Goal: Task Accomplishment & Management: Use online tool/utility

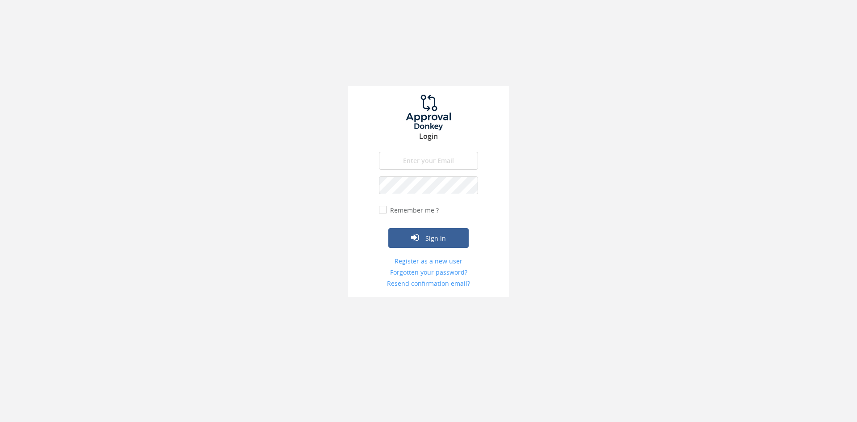
click at [397, 159] on input "email" at bounding box center [428, 161] width 99 height 18
type input "[EMAIL_ADDRESS][DOMAIN_NAME]"
click at [389, 228] on button "Sign in" at bounding box center [429, 238] width 80 height 20
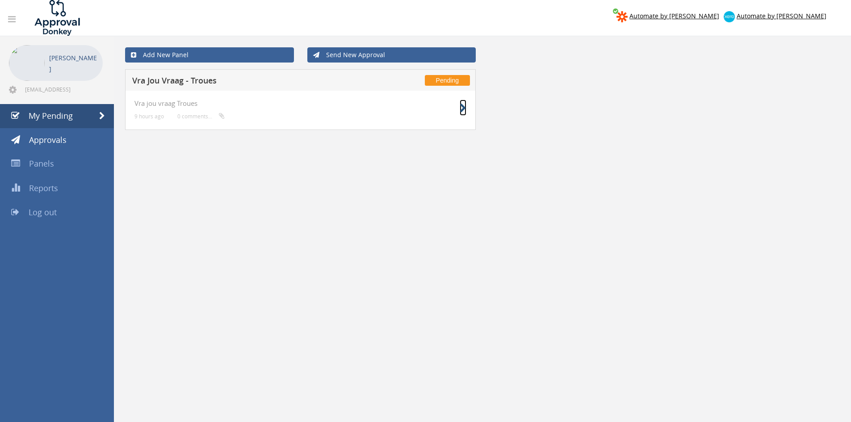
click at [462, 105] on icon at bounding box center [463, 108] width 7 height 9
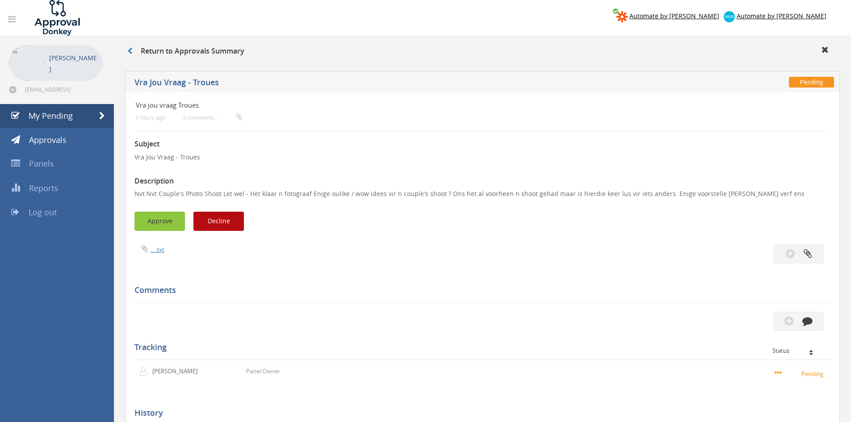
click at [157, 218] on button "Approve" at bounding box center [159, 221] width 50 height 19
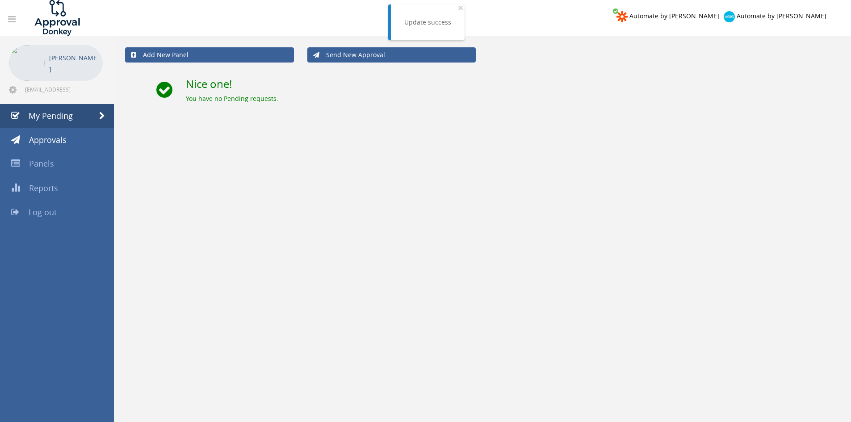
click at [59, 207] on link "Log out" at bounding box center [57, 213] width 114 height 24
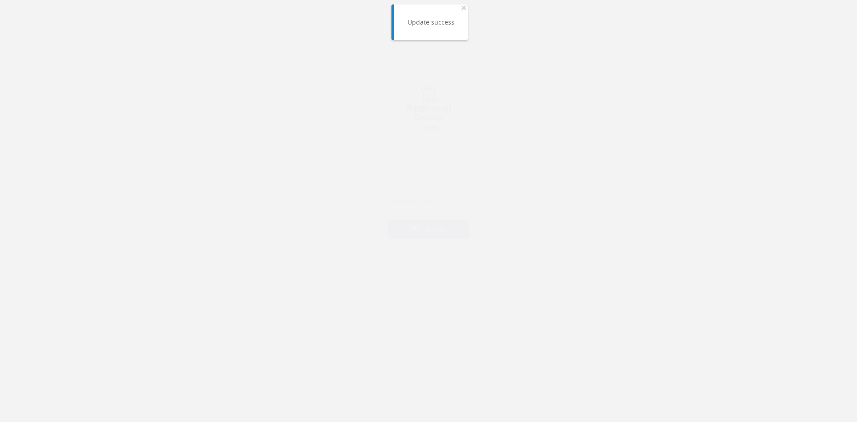
click at [422, 160] on input "email" at bounding box center [428, 161] width 99 height 18
type input "[EMAIL_ADDRESS][DOMAIN_NAME]"
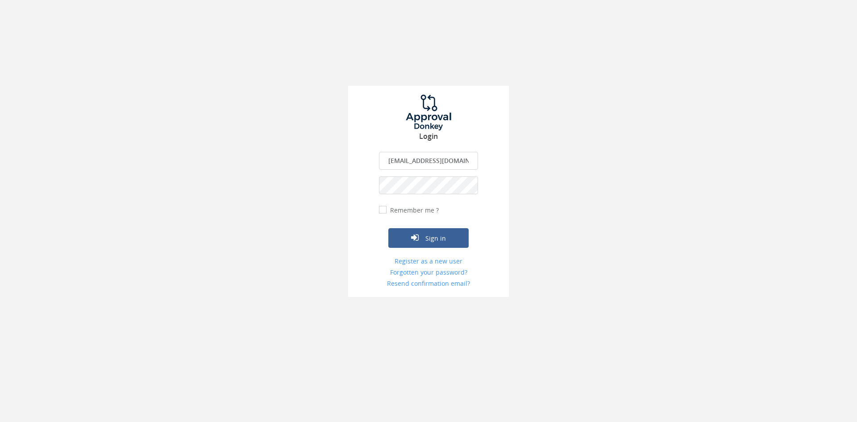
click at [389, 228] on button "Sign in" at bounding box center [429, 238] width 80 height 20
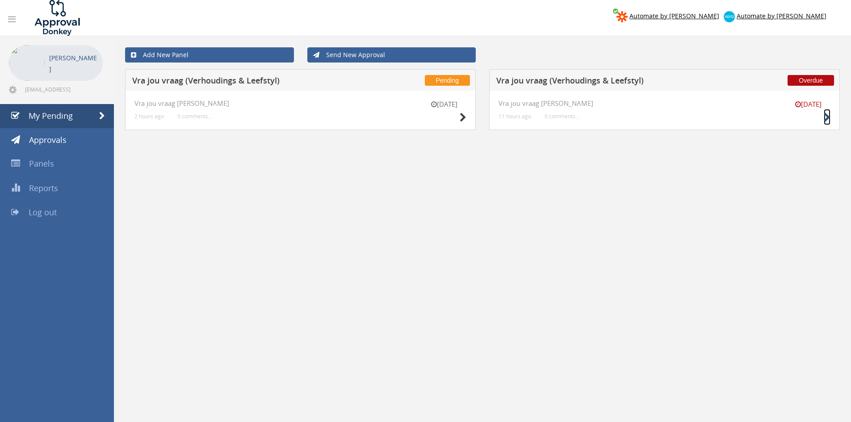
click at [825, 118] on icon at bounding box center [827, 117] width 7 height 9
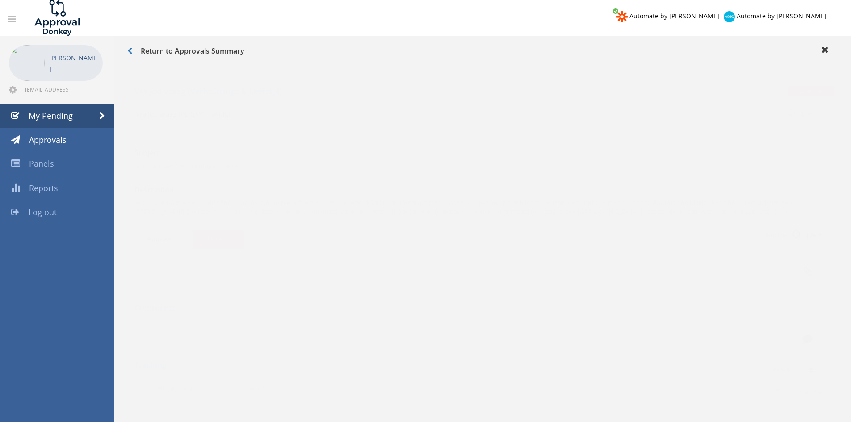
click at [168, 227] on button "Approve" at bounding box center [159, 230] width 50 height 19
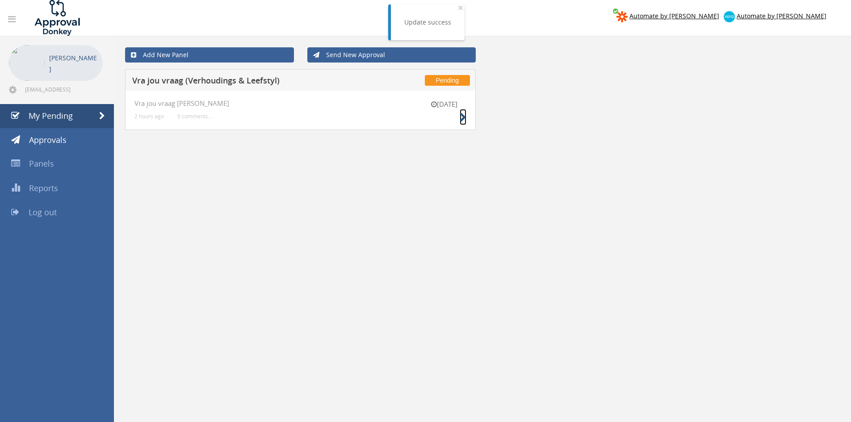
click at [466, 116] on icon at bounding box center [463, 117] width 7 height 9
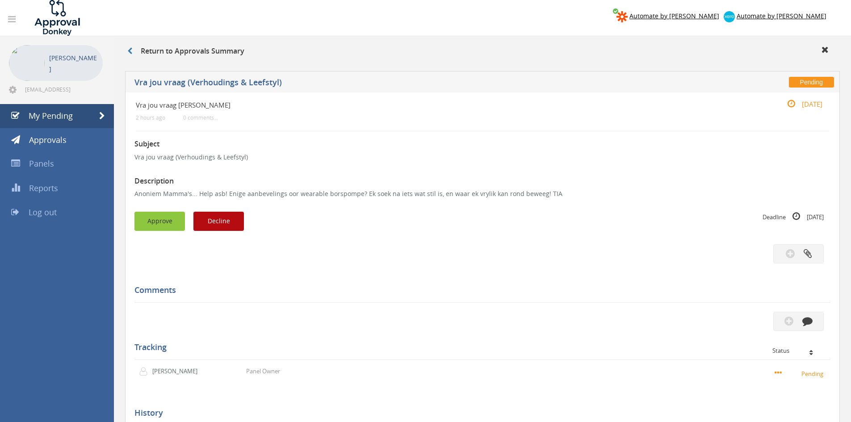
click at [173, 217] on button "Approve" at bounding box center [159, 221] width 50 height 19
